Goal: Task Accomplishment & Management: Use online tool/utility

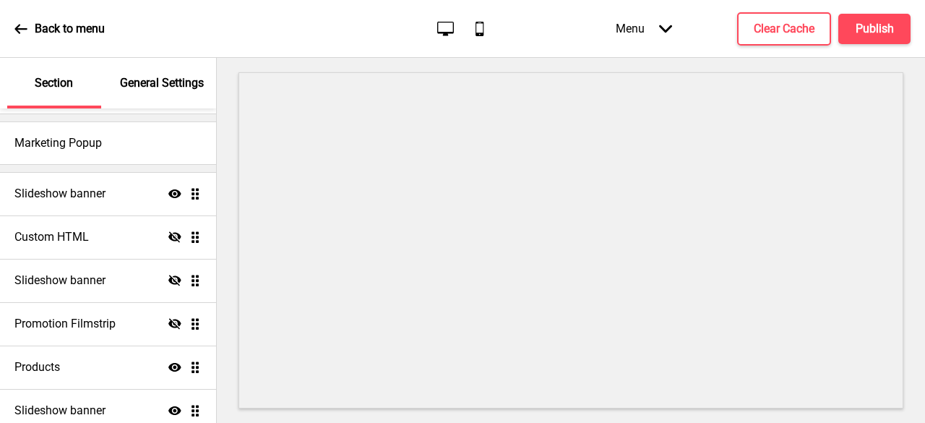
scroll to position [72, 0]
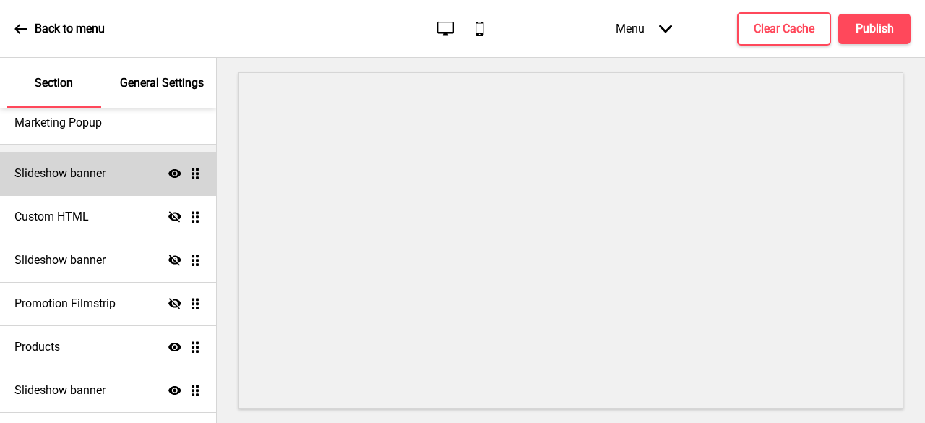
click at [106, 171] on div "Slideshow banner Show Drag" at bounding box center [108, 173] width 216 height 43
select select "10000"
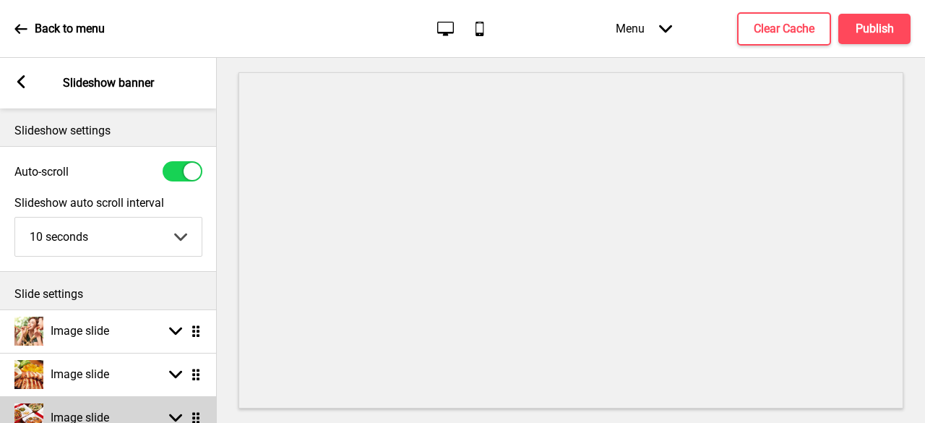
scroll to position [145, 0]
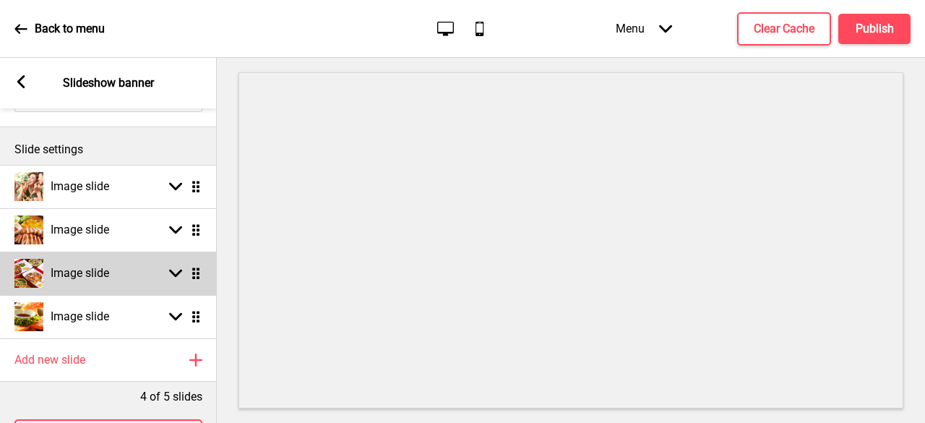
click at [176, 268] on rect at bounding box center [175, 273] width 13 height 13
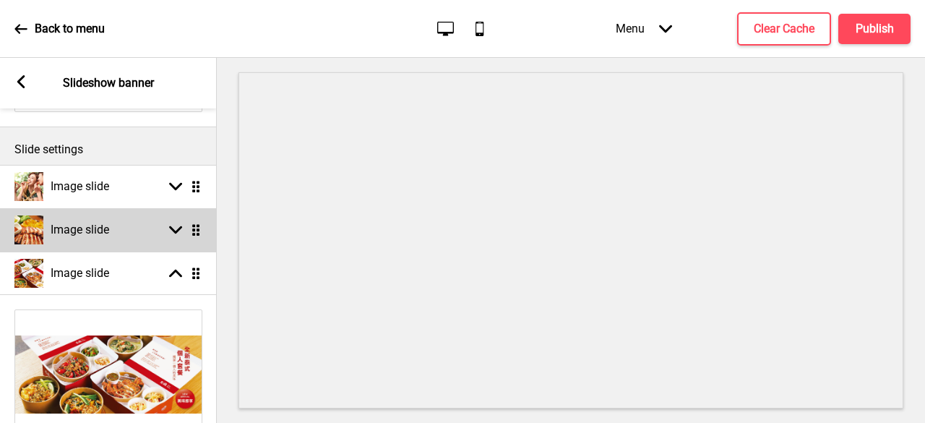
click at [173, 228] on rect at bounding box center [175, 229] width 13 height 13
select select "right"
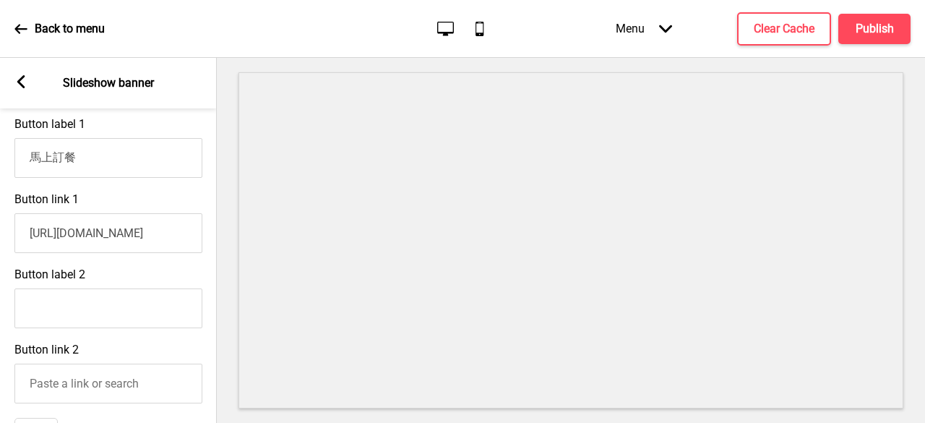
scroll to position [650, 0]
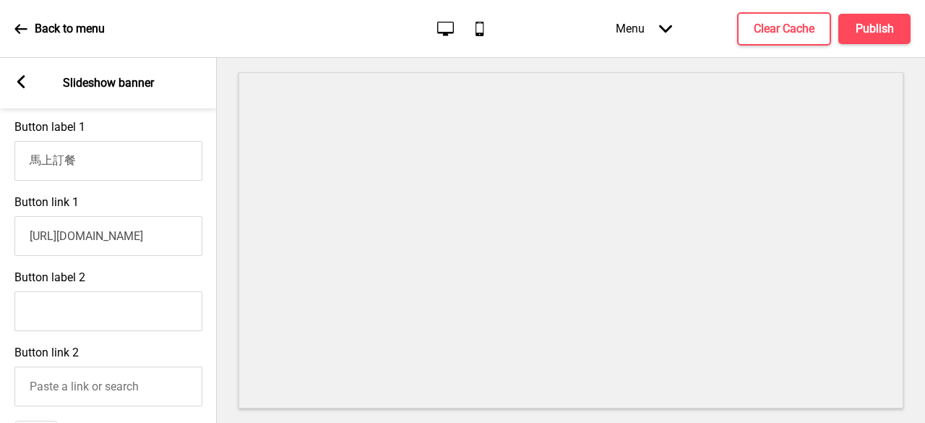
click at [158, 239] on input "[URL][DOMAIN_NAME]" at bounding box center [108, 236] width 188 height 40
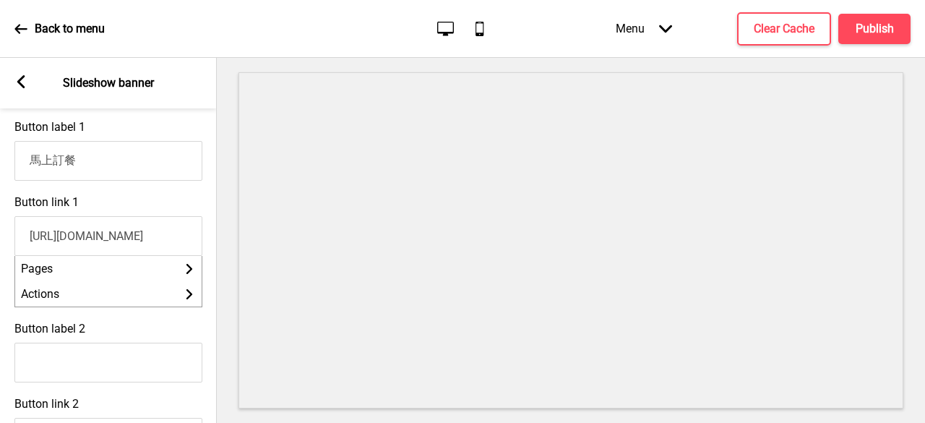
click at [158, 239] on input "[URL][DOMAIN_NAME]" at bounding box center [108, 236] width 188 height 40
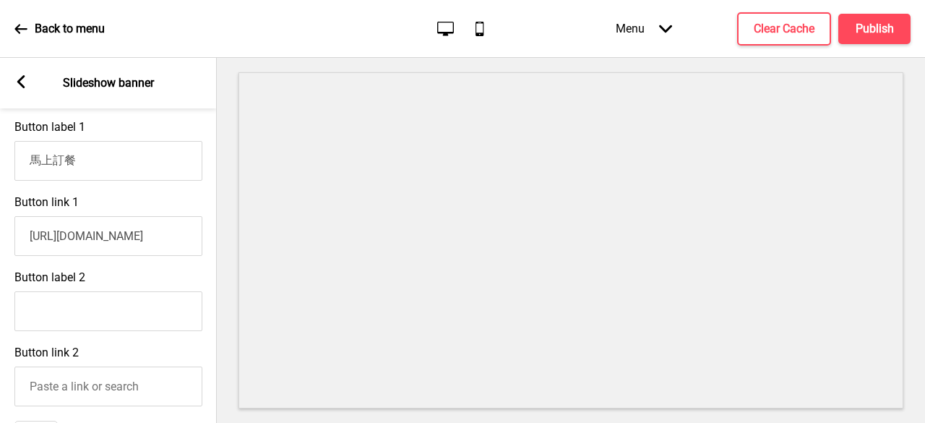
click at [140, 240] on input "[URL][DOMAIN_NAME]" at bounding box center [108, 236] width 188 height 40
click at [140, 243] on input "[URL][DOMAIN_NAME]" at bounding box center [108, 236] width 188 height 40
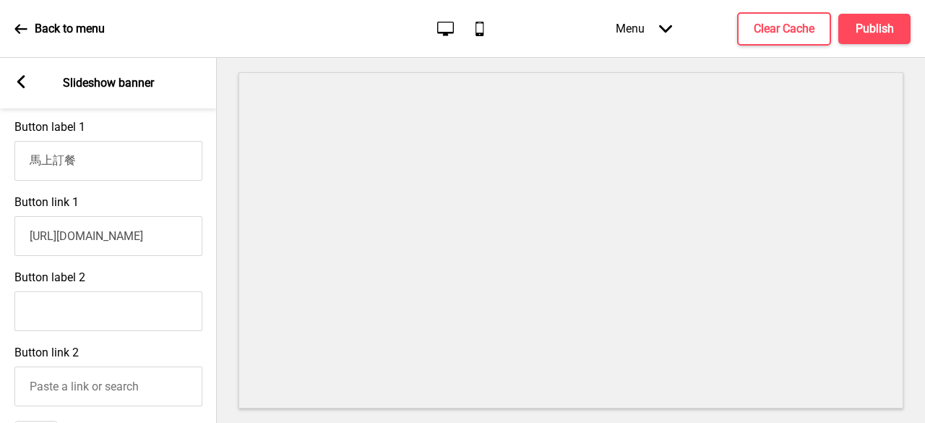
click at [136, 242] on input "[URL][DOMAIN_NAME]" at bounding box center [108, 236] width 188 height 40
